Goal: Transaction & Acquisition: Purchase product/service

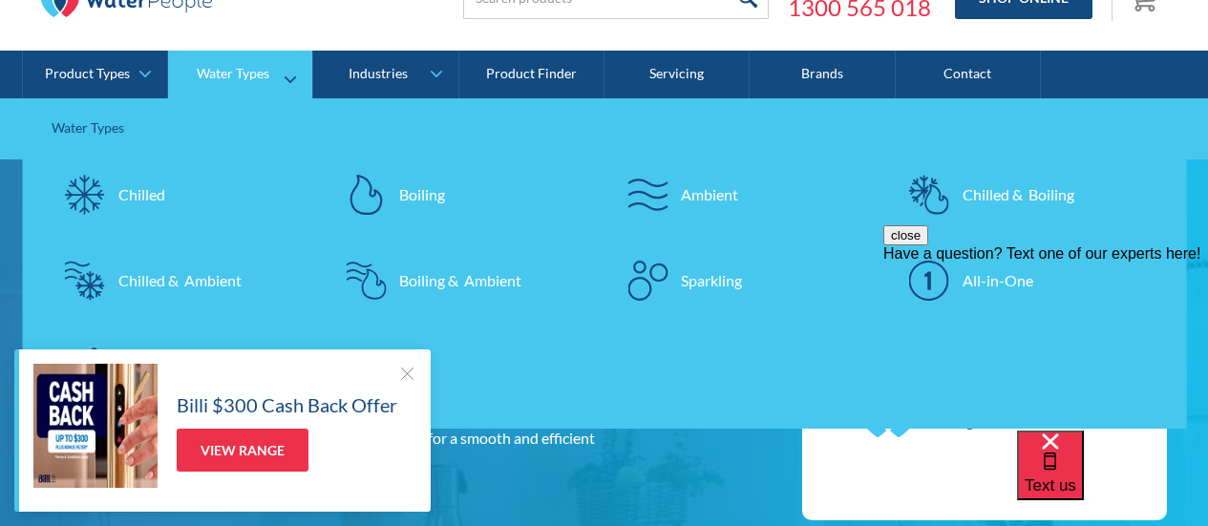
scroll to position [287, 0]
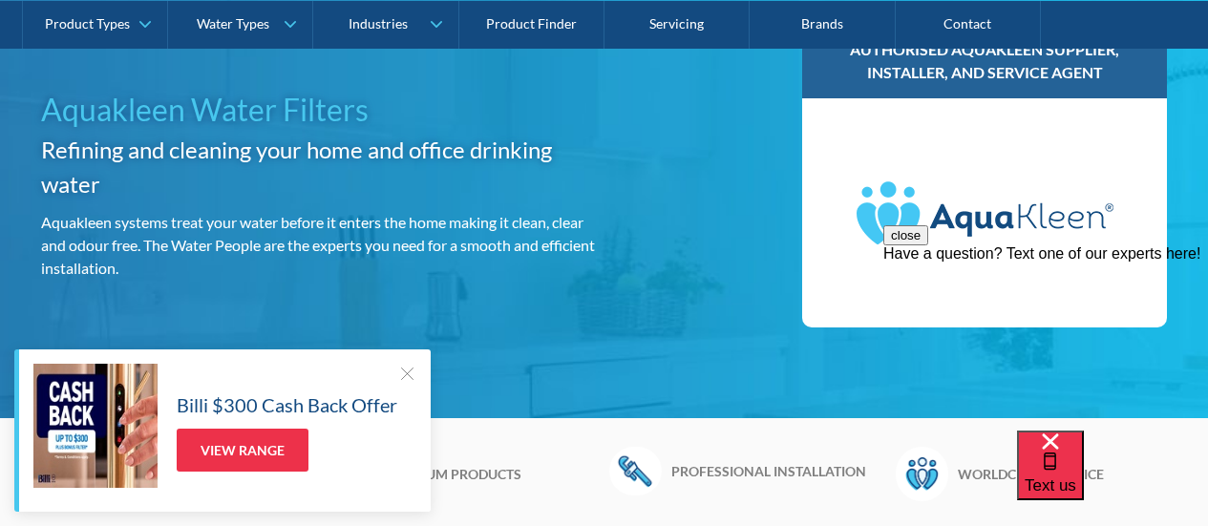
click at [404, 371] on div at bounding box center [406, 373] width 19 height 19
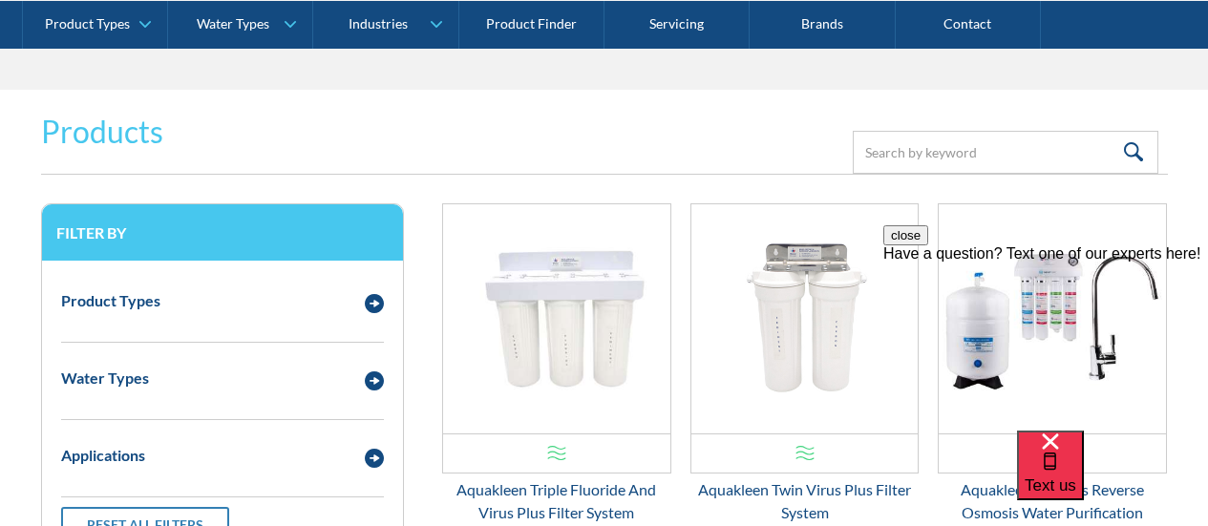
scroll to position [2579, 0]
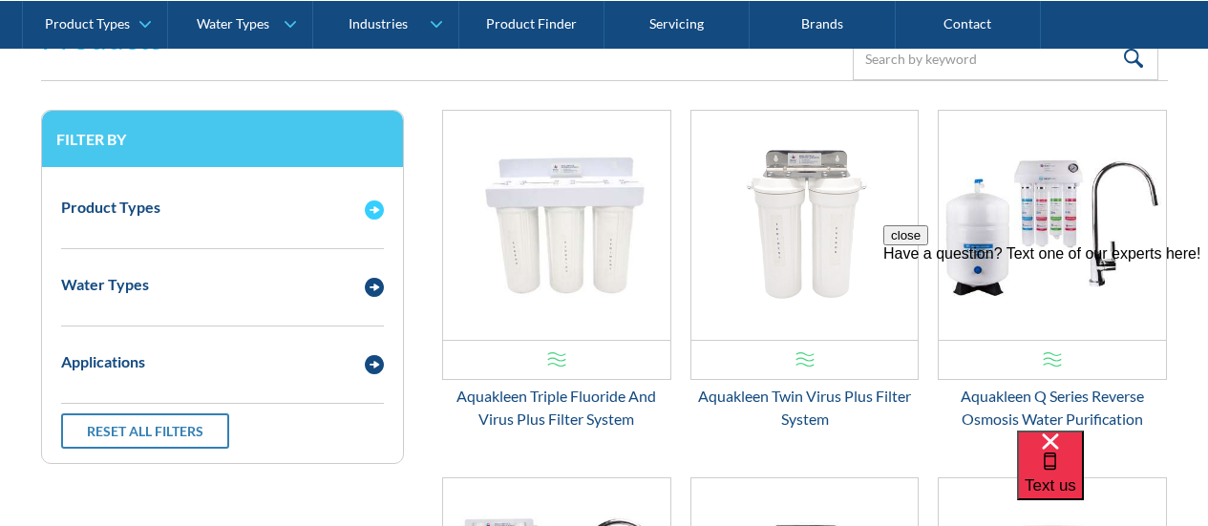
click at [367, 204] on img "Email Form 3" at bounding box center [374, 210] width 19 height 19
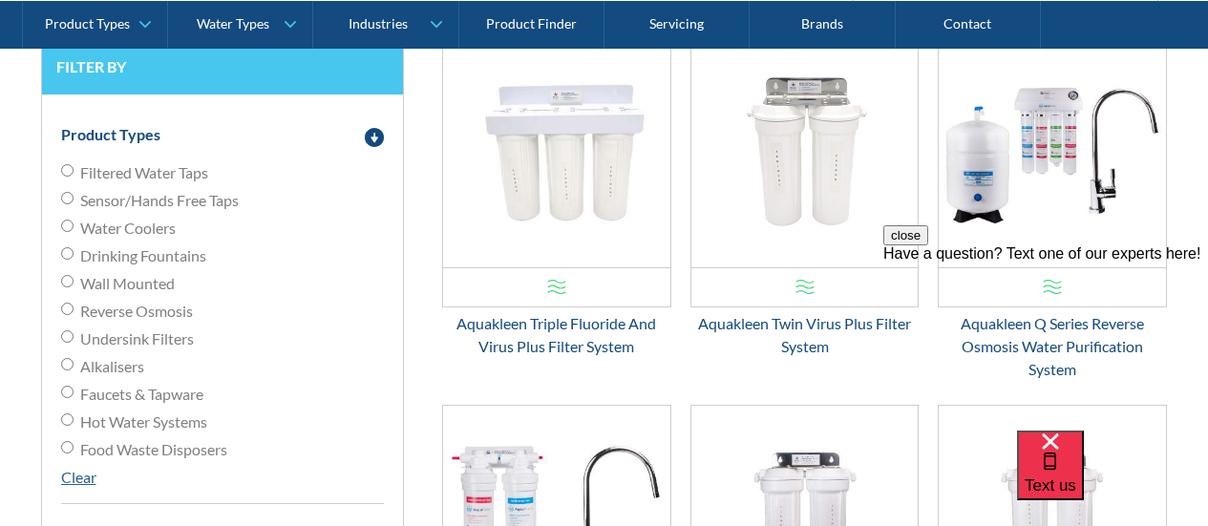
scroll to position [2675, 0]
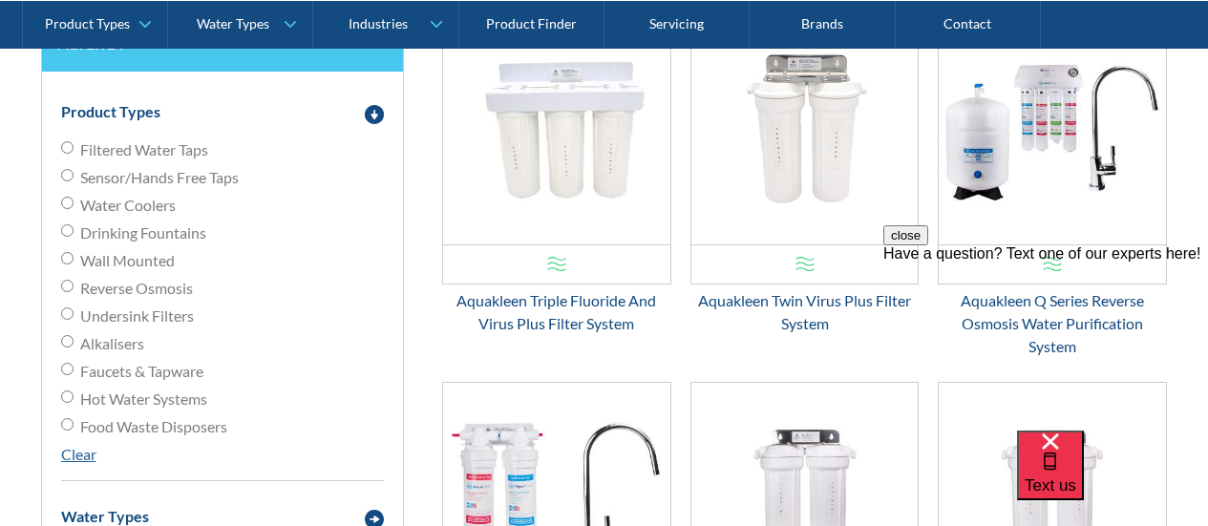
click at [64, 308] on input "Undersink Filters" at bounding box center [67, 314] width 12 height 12
radio input "true"
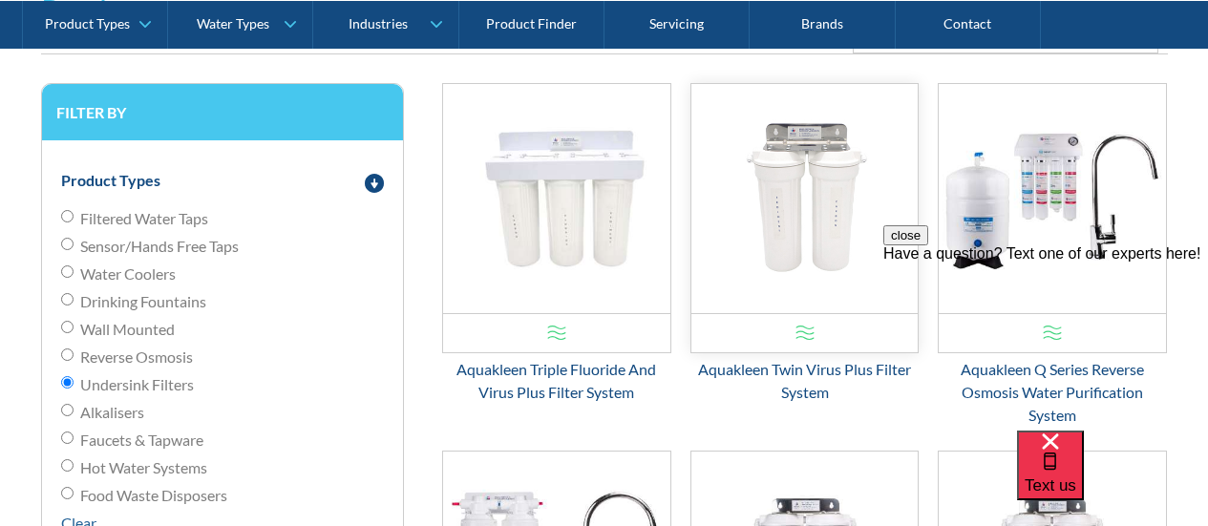
scroll to position [2675, 0]
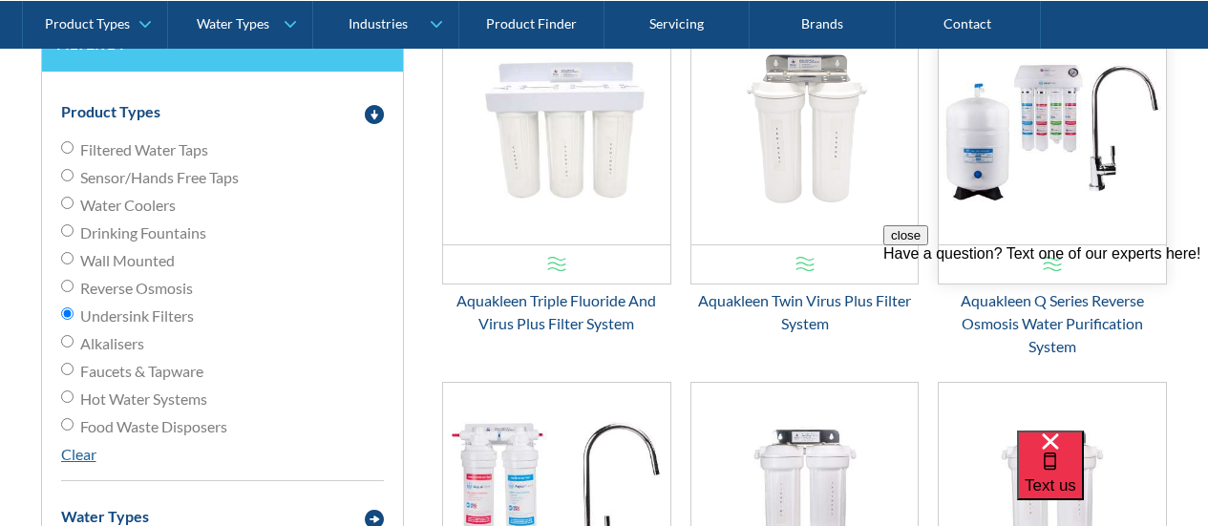
click at [1045, 96] on img "Email Form 3" at bounding box center [1052, 129] width 227 height 229
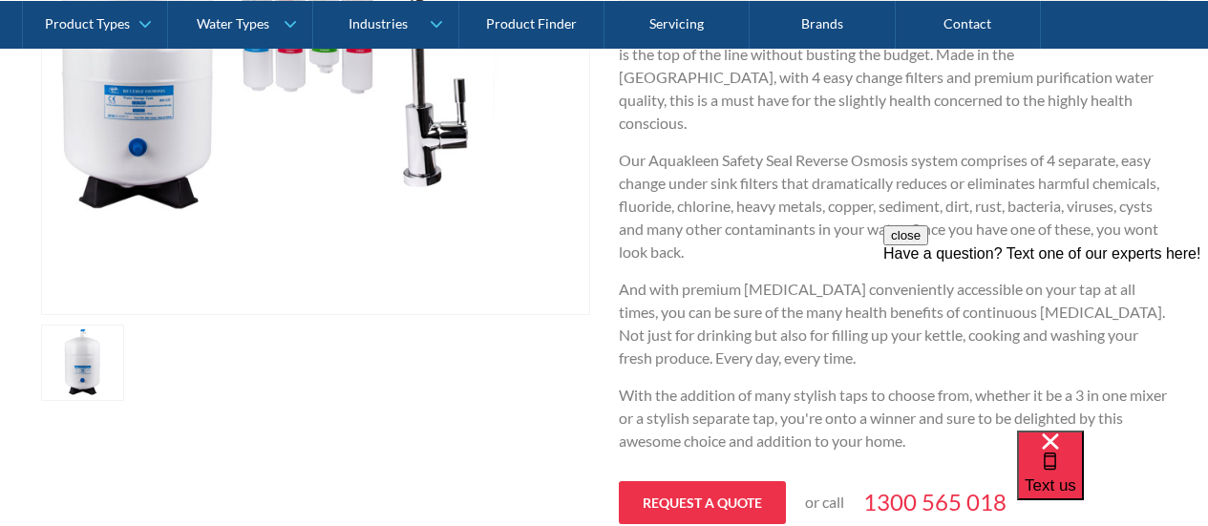
scroll to position [764, 0]
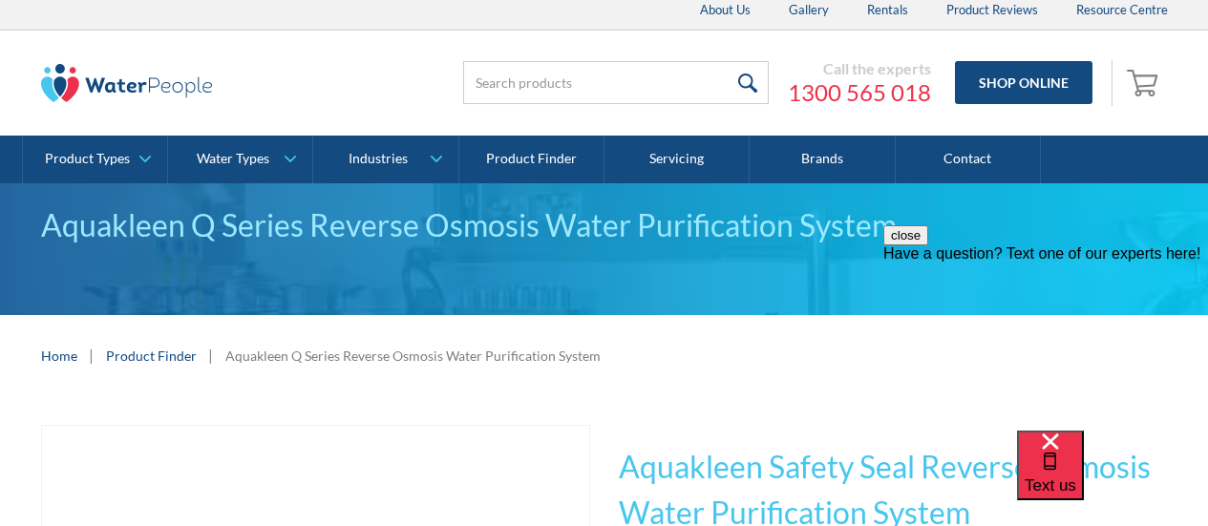
scroll to position [0, 0]
